Goal: Task Accomplishment & Management: Use online tool/utility

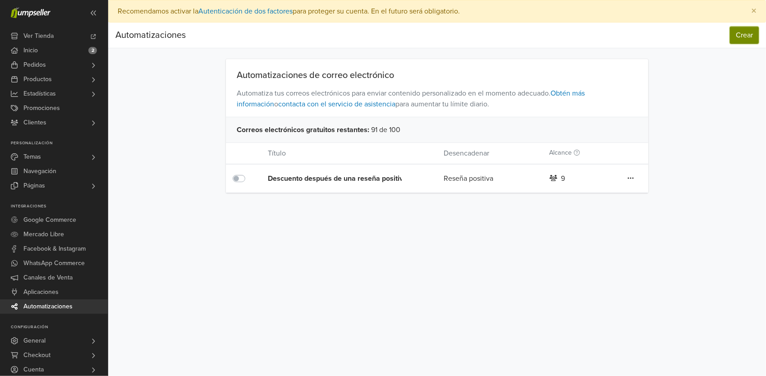
click at [739, 35] on button "Crear" at bounding box center [744, 35] width 29 height 17
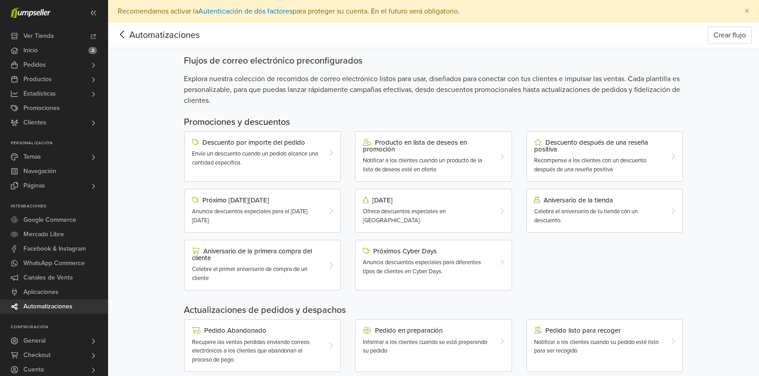
click at [152, 215] on div "Automatizaciones Crear flujo Automatizaciones Crear flujo Flujos de correo elec…" at bounding box center [433, 311] width 651 height 576
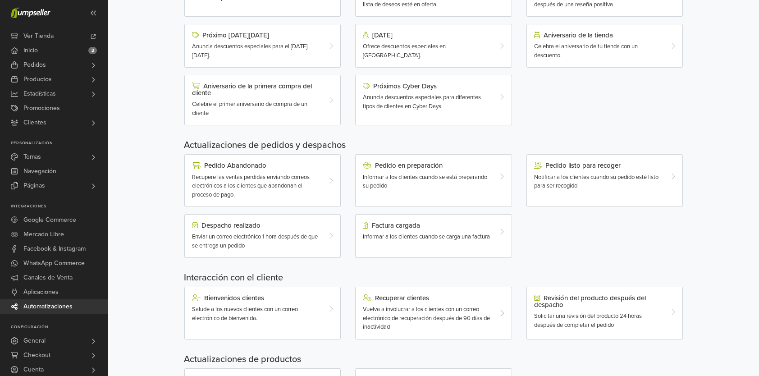
scroll to position [166, 0]
click at [440, 106] on span "Anuncia descuentos especiales para diferentes tipos de clientes en Cyber Days." at bounding box center [422, 101] width 118 height 16
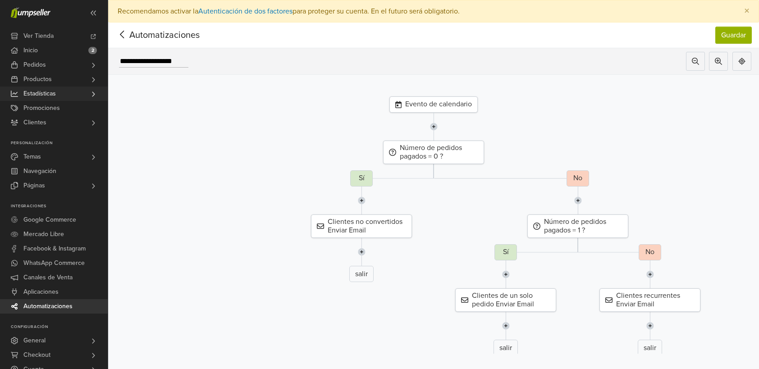
click at [32, 91] on span "Estadísticas" at bounding box center [39, 94] width 32 height 14
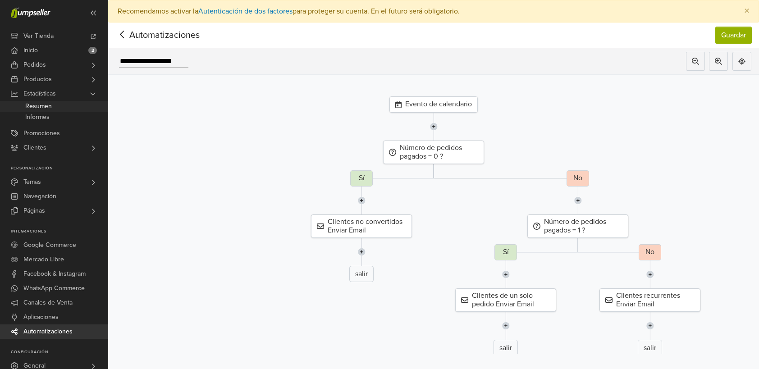
click at [37, 102] on span "Resumen" at bounding box center [38, 106] width 27 height 11
